Goal: Transaction & Acquisition: Purchase product/service

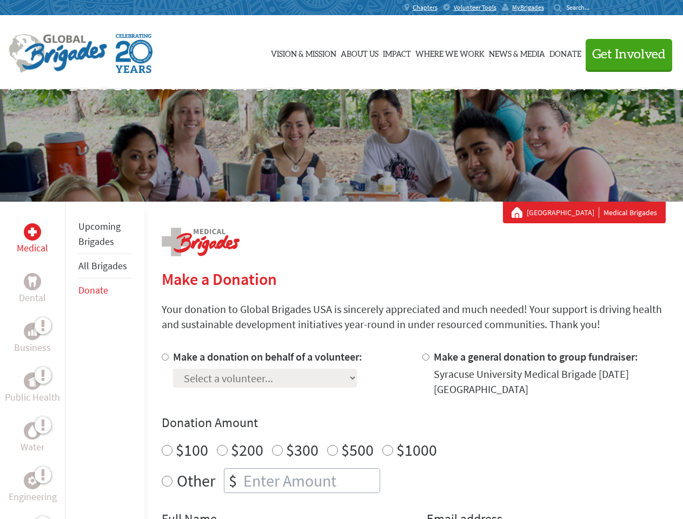
click at [597, 8] on div "Search for:" at bounding box center [575, 7] width 43 height 9
click at [624, 54] on span "Get Involved" at bounding box center [629, 54] width 74 height 13
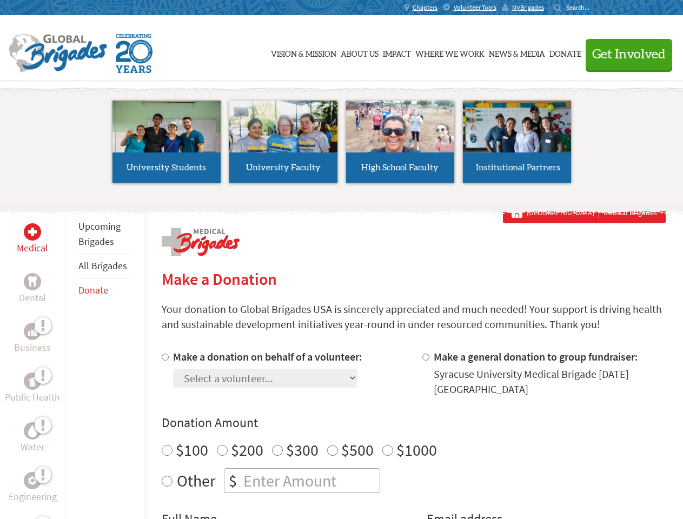
click at [342, 145] on li "High School Faculty" at bounding box center [400, 141] width 117 height 99
click at [71, 360] on div "Upcoming Brigades All Brigades Donate" at bounding box center [104, 461] width 79 height 519
click at [413, 434] on div "Donation Amount $100 $200 $300 $500 $1000 Other $" at bounding box center [414, 453] width 504 height 79
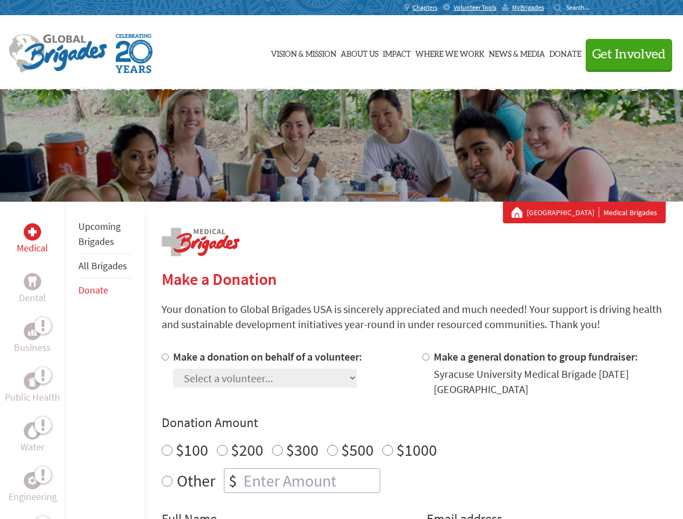
click at [164, 357] on input "Make a donation on behalf of a volunteer:" at bounding box center [165, 357] width 7 height 7
radio input "true"
click at [425, 357] on input "Make a general donation to group fundraiser:" at bounding box center [425, 357] width 7 height 7
radio input "true"
